Goal: Task Accomplishment & Management: Use online tool/utility

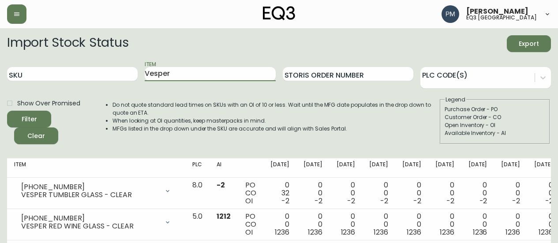
click at [154, 73] on input "Vesper" at bounding box center [210, 74] width 131 height 14
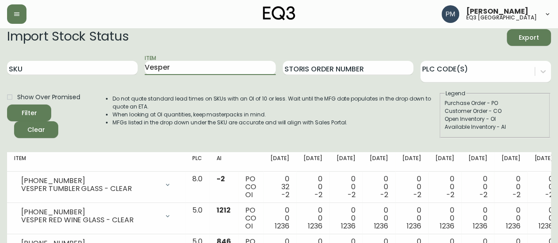
click at [154, 73] on input "Vesper" at bounding box center [210, 68] width 131 height 14
click at [7, 105] on button "Filter" at bounding box center [29, 113] width 44 height 17
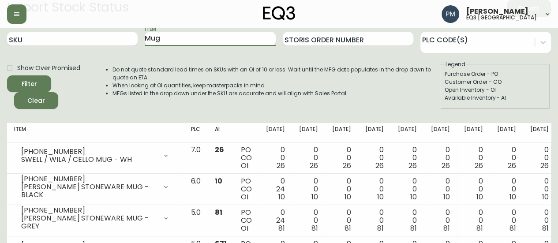
scroll to position [0, 0]
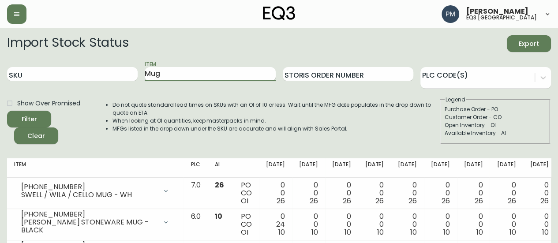
click at [150, 75] on input "Mug" at bounding box center [210, 74] width 131 height 14
click at [7, 111] on button "Filter" at bounding box center [29, 119] width 44 height 17
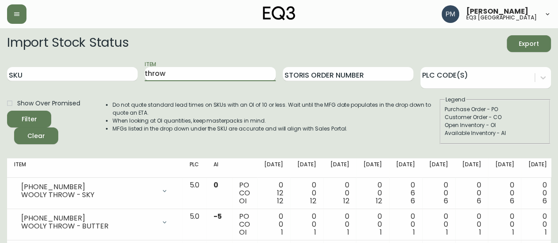
click at [168, 76] on input "throw" at bounding box center [210, 74] width 131 height 14
click at [7, 111] on button "Filter" at bounding box center [29, 119] width 44 height 17
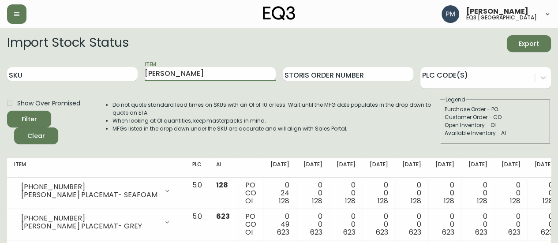
click at [187, 75] on input "[PERSON_NAME]" at bounding box center [210, 74] width 131 height 14
click at [7, 111] on button "Filter" at bounding box center [29, 119] width 44 height 17
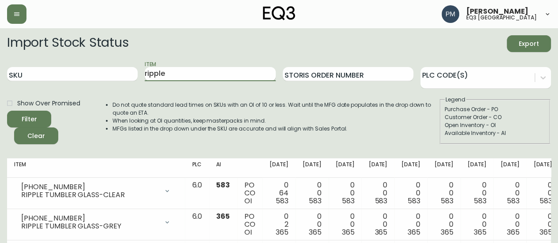
click at [181, 73] on input "ripple" at bounding box center [210, 74] width 131 height 14
type input "noir"
click at [7, 111] on button "Filter" at bounding box center [29, 119] width 44 height 17
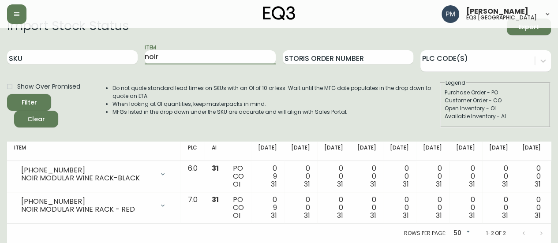
scroll to position [23, 0]
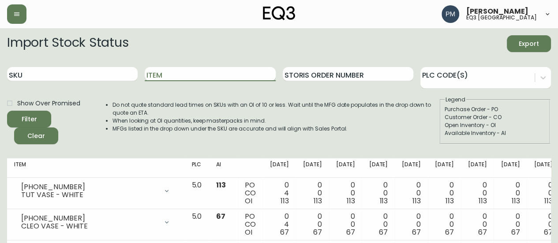
click at [169, 74] on input "Item" at bounding box center [210, 74] width 131 height 14
type input "garrido"
click at [7, 111] on button "Filter" at bounding box center [29, 119] width 44 height 17
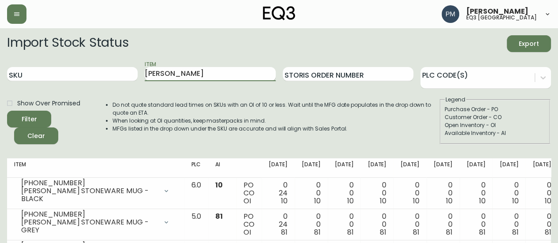
click at [162, 80] on input "garrido" at bounding box center [210, 74] width 131 height 14
click at [163, 77] on input "garrido" at bounding box center [210, 74] width 131 height 14
